Goal: Transaction & Acquisition: Download file/media

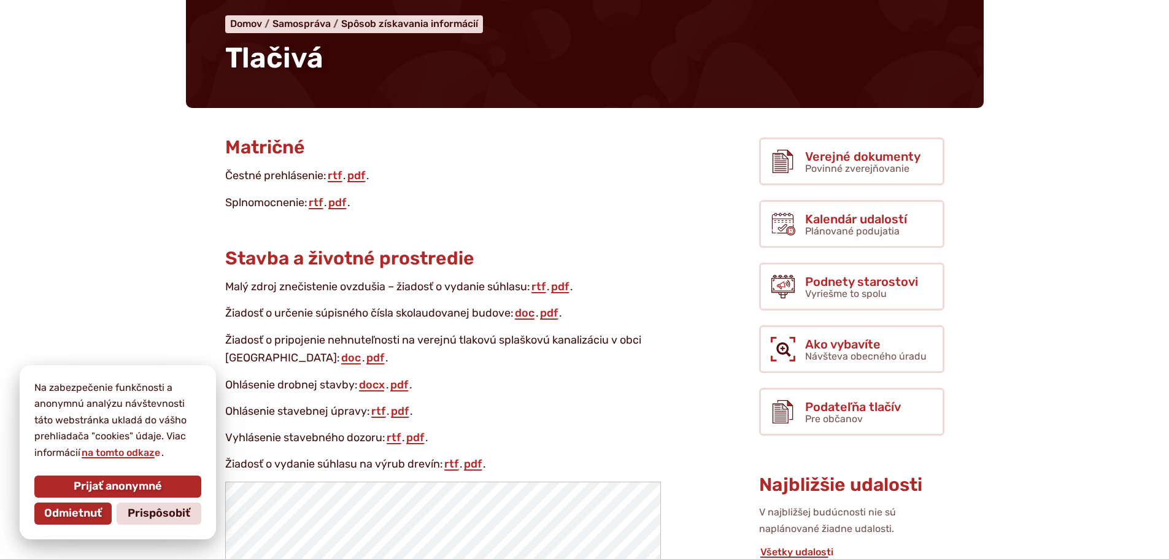
scroll to position [123, 0]
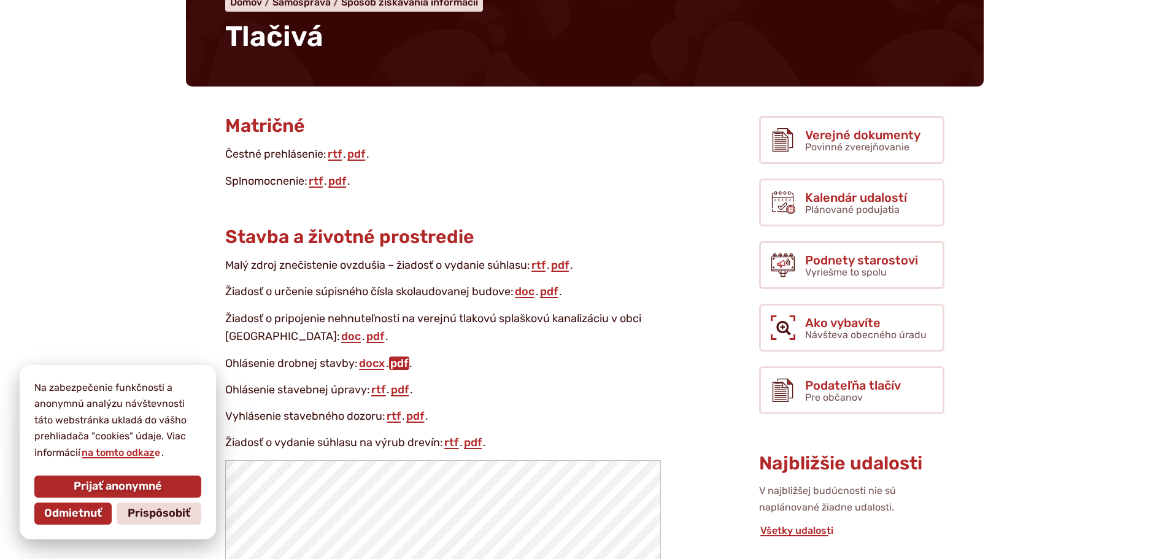
click at [401, 367] on link "pdf" at bounding box center [399, 364] width 20 height 14
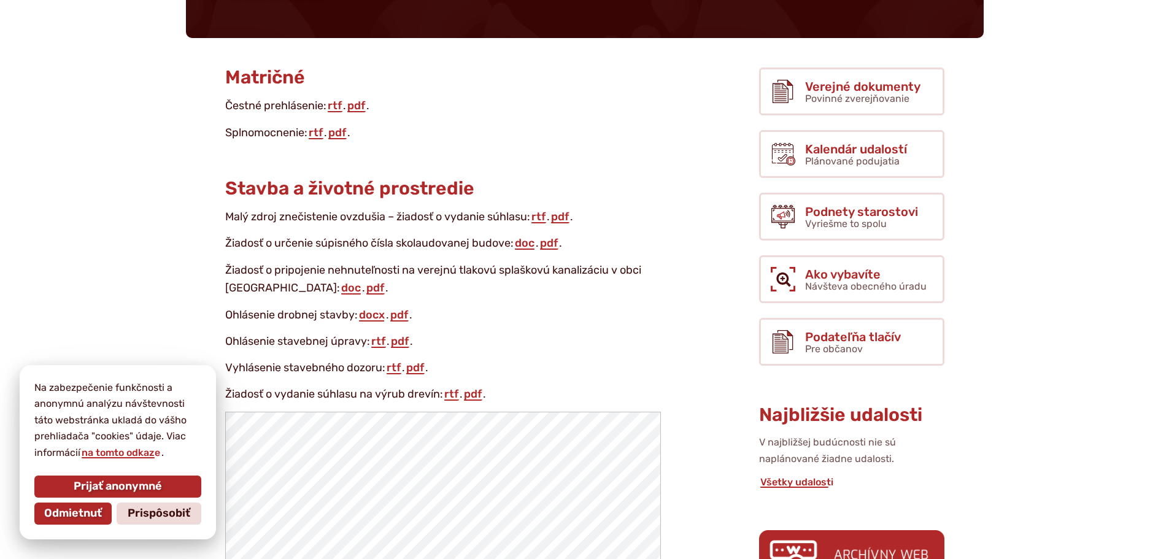
scroll to position [307, 0]
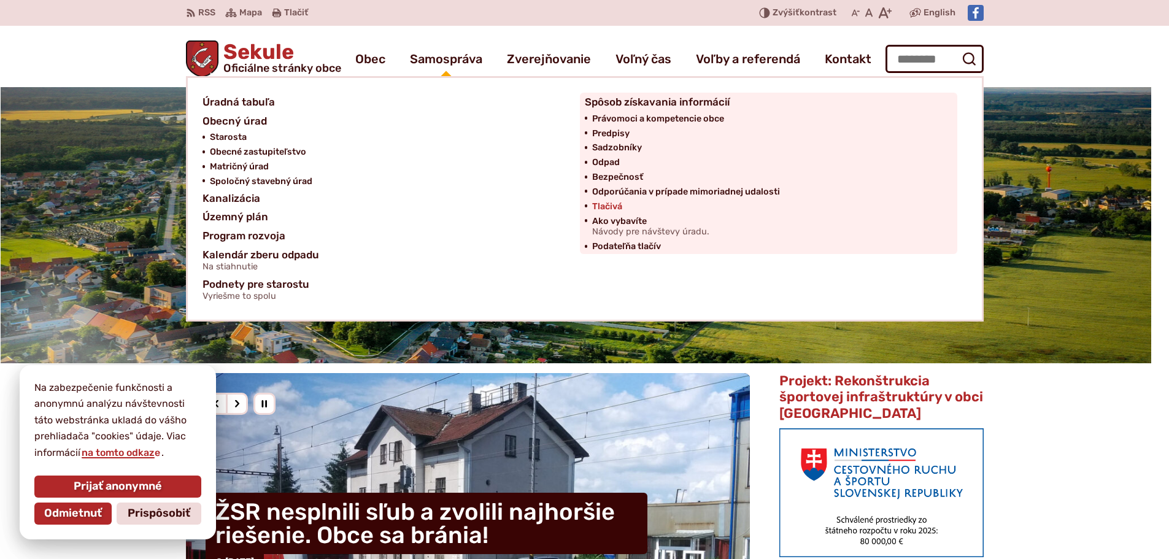
click at [603, 207] on span "Tlačivá" at bounding box center [607, 207] width 30 height 15
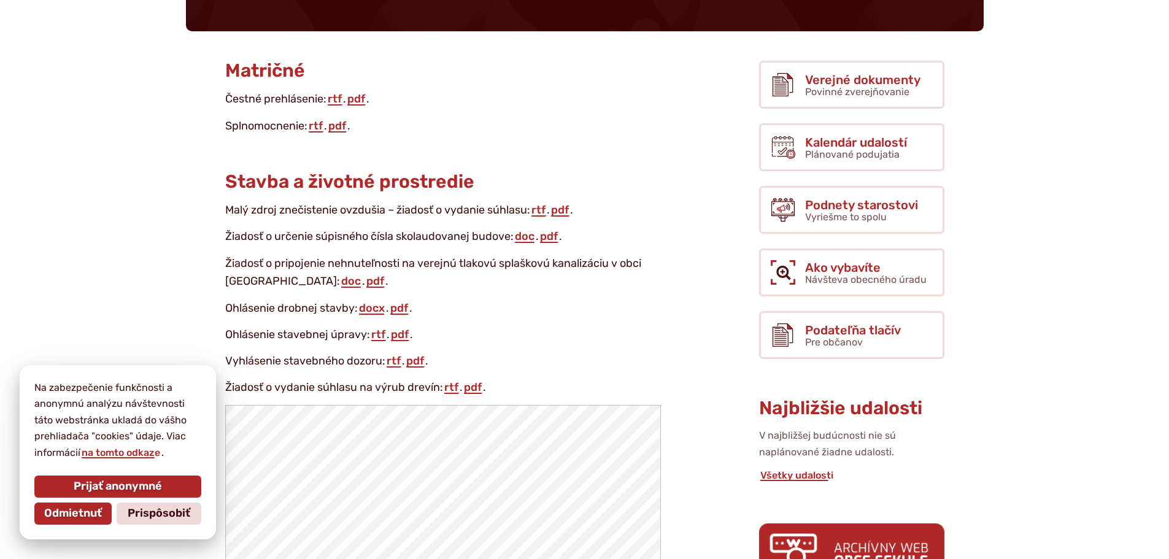
scroll to position [184, 0]
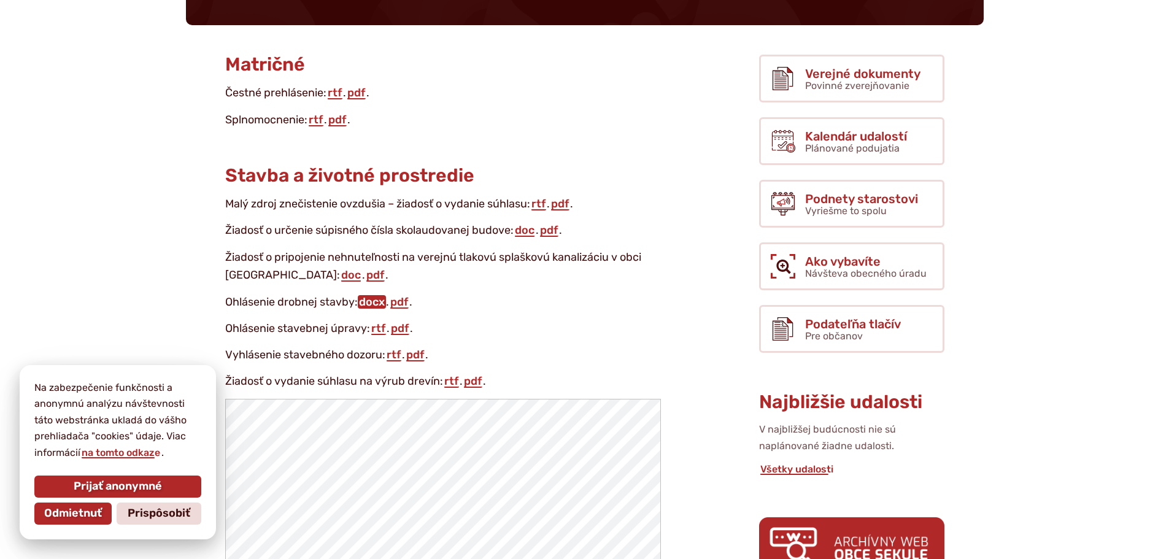
click at [376, 303] on link "docx" at bounding box center [372, 302] width 28 height 14
click at [82, 491] on span "Prijať anonymné" at bounding box center [118, 487] width 88 height 14
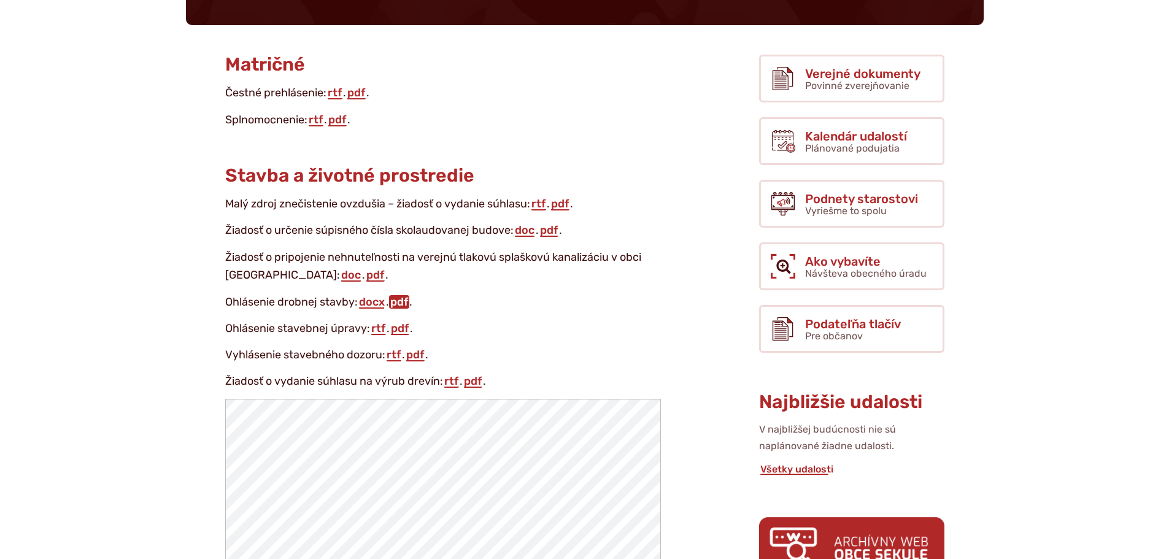
click at [401, 301] on link "pdf" at bounding box center [399, 302] width 20 height 14
